Goal: Information Seeking & Learning: Check status

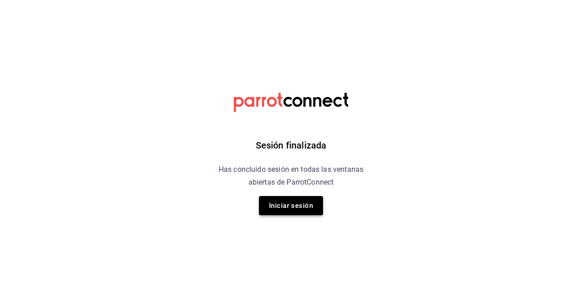
click at [291, 197] on button "Iniciar sesión" at bounding box center [291, 205] width 64 height 19
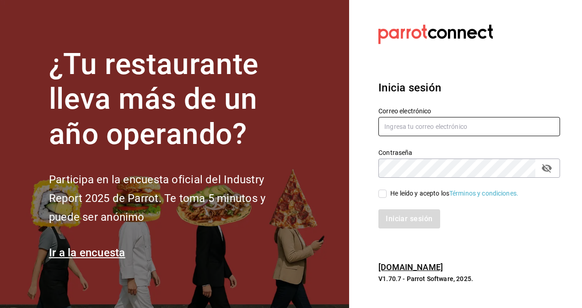
type input "[PERSON_NAME][EMAIL_ADDRESS][PERSON_NAME][DOMAIN_NAME]"
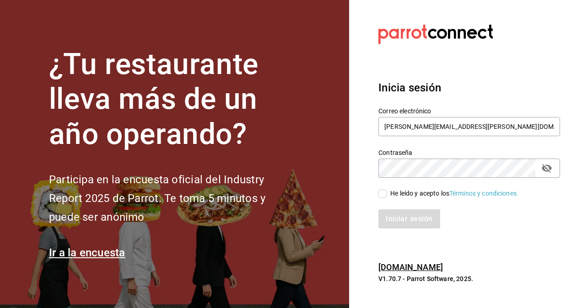
click at [384, 196] on input "He leído y acepto los Términos y condiciones." at bounding box center [382, 194] width 8 height 8
checkbox input "true"
click at [393, 216] on button "Iniciar sesión" at bounding box center [409, 219] width 62 height 19
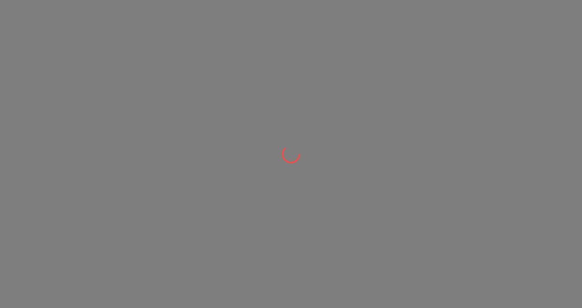
click at [359, 204] on div at bounding box center [291, 154] width 582 height 308
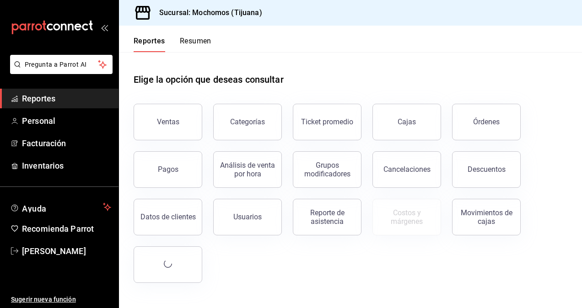
click at [361, 255] on div "Ventas Categorías Ticket promedio Cajas Órdenes Pagos Análisis de venta por hor…" at bounding box center [345, 188] width 445 height 190
click at [178, 125] on div "Ventas" at bounding box center [168, 122] width 22 height 9
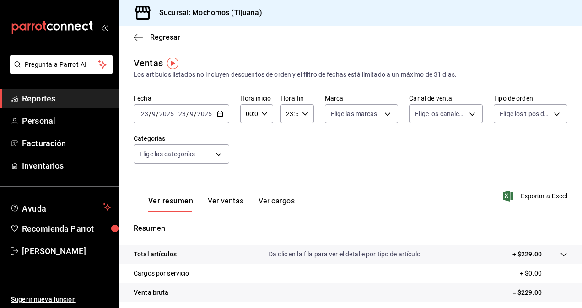
click at [218, 115] on icon "button" at bounding box center [220, 114] width 6 height 6
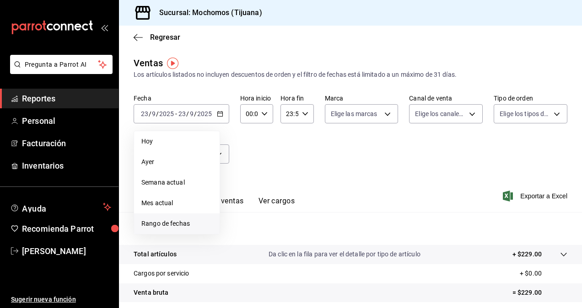
click at [179, 224] on span "Rango de fechas" at bounding box center [176, 224] width 71 height 10
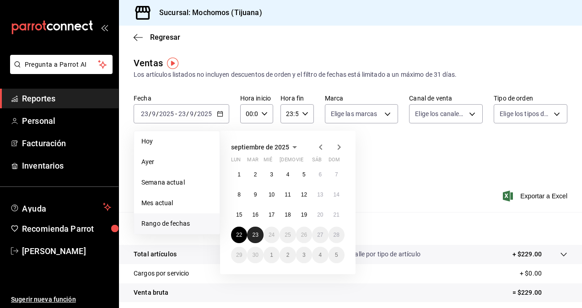
click at [249, 234] on button "23" at bounding box center [255, 235] width 16 height 16
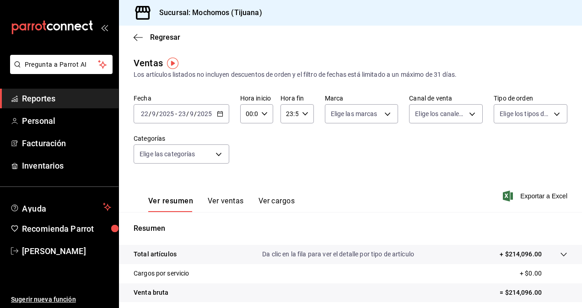
click at [266, 113] on icon "button" at bounding box center [264, 114] width 6 height 6
click at [247, 156] on span "05" at bounding box center [248, 155] width 2 height 7
type input "05:00"
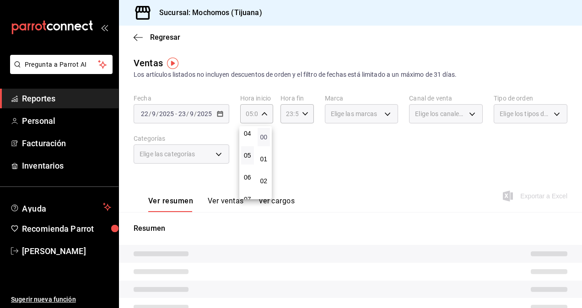
click at [263, 134] on span "00" at bounding box center [264, 137] width 2 height 7
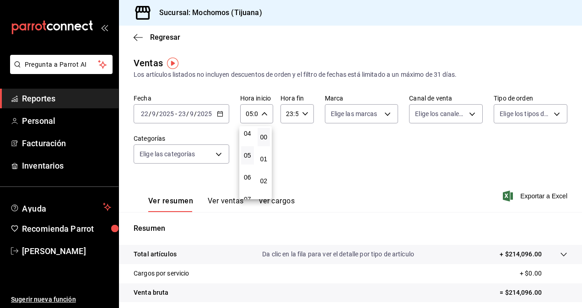
click at [302, 115] on div at bounding box center [291, 154] width 582 height 308
click at [302, 114] on icon "button" at bounding box center [305, 114] width 6 height 6
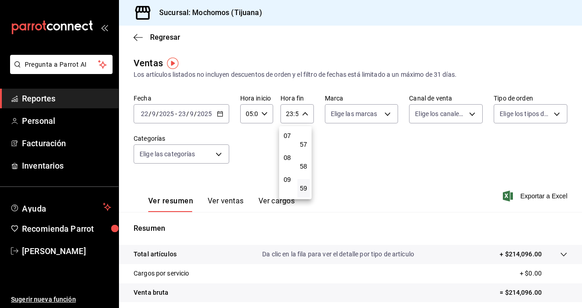
scroll to position [88, 0]
click at [287, 157] on span "05" at bounding box center [287, 159] width 2 height 7
click at [307, 134] on button "00" at bounding box center [303, 128] width 13 height 18
type input "05:00"
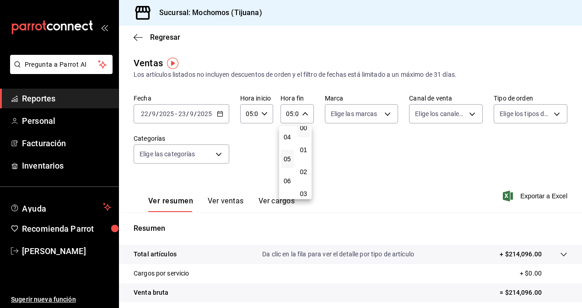
click at [348, 155] on div at bounding box center [291, 154] width 582 height 308
click at [217, 114] on icon "button" at bounding box center [220, 114] width 6 height 6
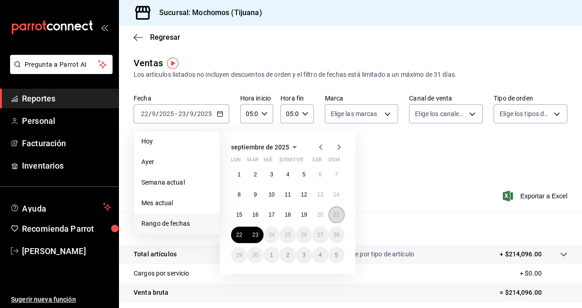
click at [336, 214] on abbr "21" at bounding box center [337, 215] width 6 height 6
click at [245, 232] on button "22" at bounding box center [239, 235] width 16 height 16
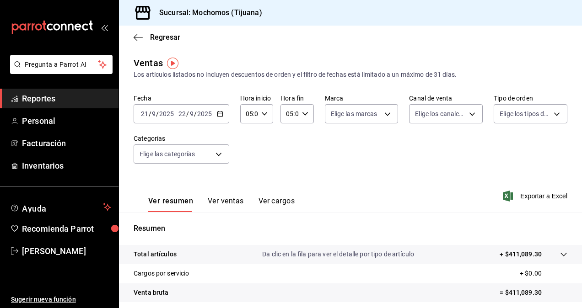
click at [264, 118] on div "05:00 Hora inicio" at bounding box center [256, 113] width 33 height 19
click at [316, 145] on div at bounding box center [291, 154] width 582 height 308
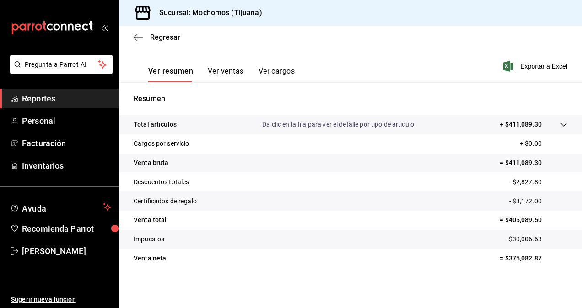
scroll to position [0, 0]
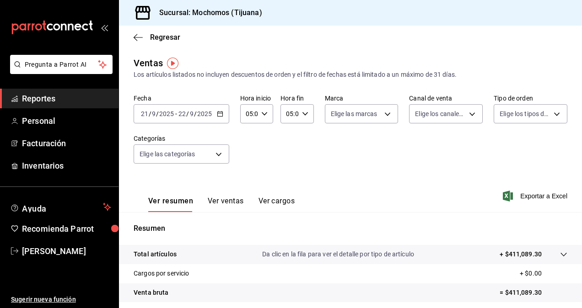
click at [221, 113] on \(Stroke\) "button" at bounding box center [219, 113] width 5 height 0
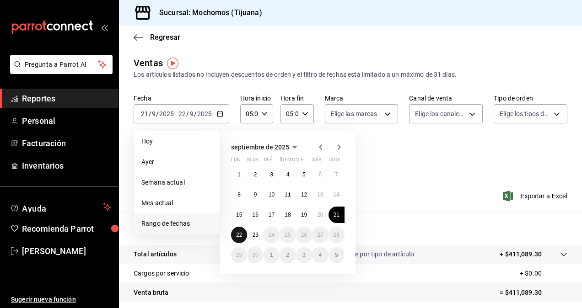
click at [242, 237] on abbr "22" at bounding box center [239, 235] width 6 height 6
click at [256, 236] on abbr "23" at bounding box center [255, 235] width 6 height 6
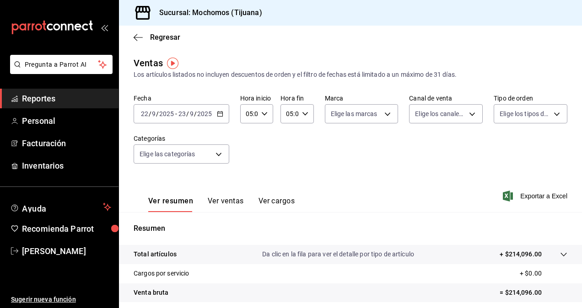
click at [321, 170] on div "Fecha [DATE] [DATE] - [DATE] [DATE] Hora inicio 05:00 Hora inicio Hora fin 05:0…" at bounding box center [351, 134] width 434 height 81
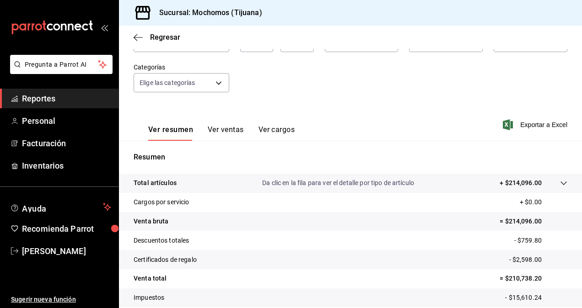
scroll to position [130, 0]
